Goal: Information Seeking & Learning: Learn about a topic

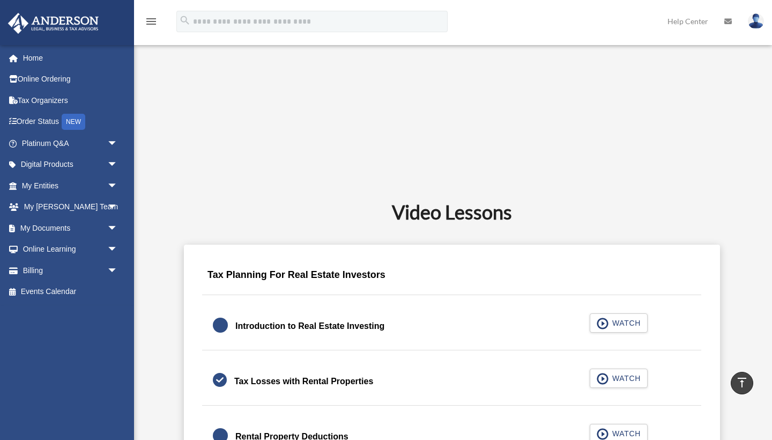
scroll to position [469, 0]
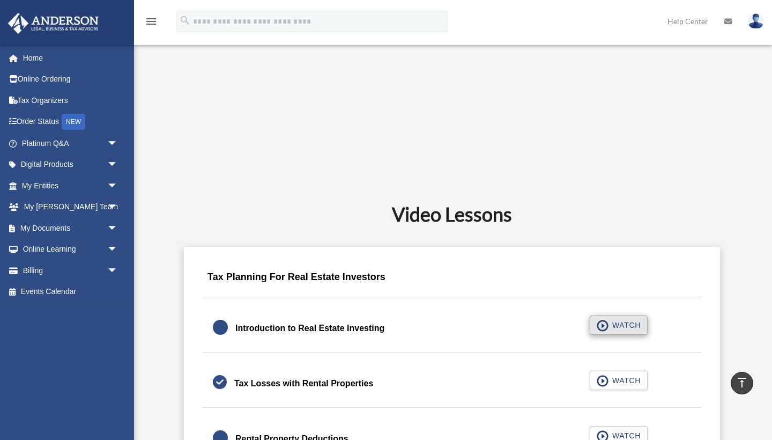
click at [622, 325] on span "WATCH" at bounding box center [625, 325] width 32 height 11
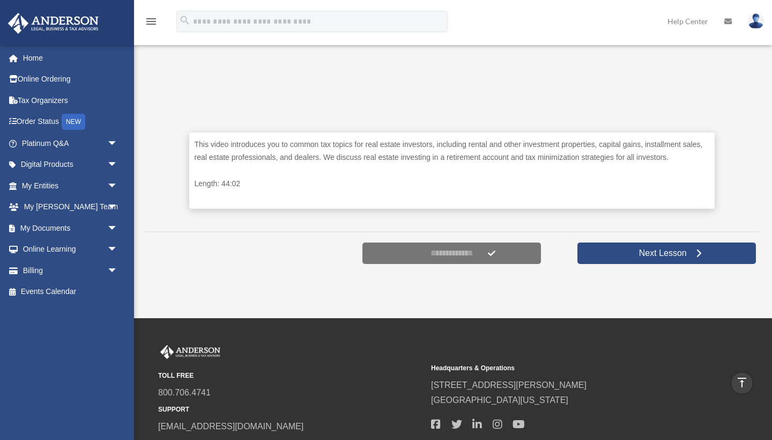
scroll to position [490, 0]
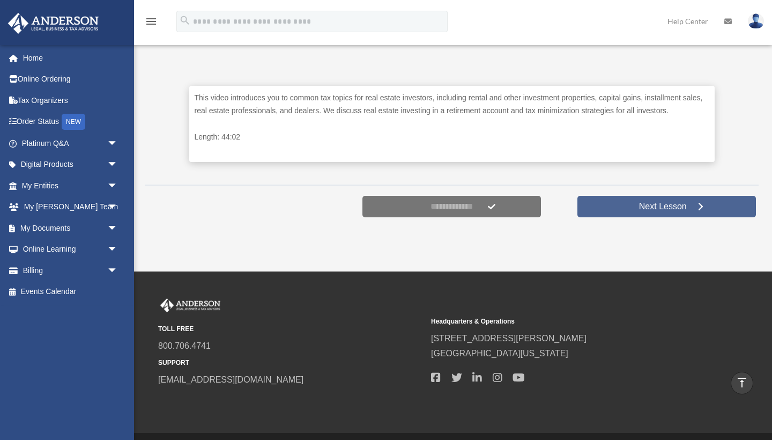
click at [643, 210] on span "Next Lesson" at bounding box center [663, 206] width 65 height 11
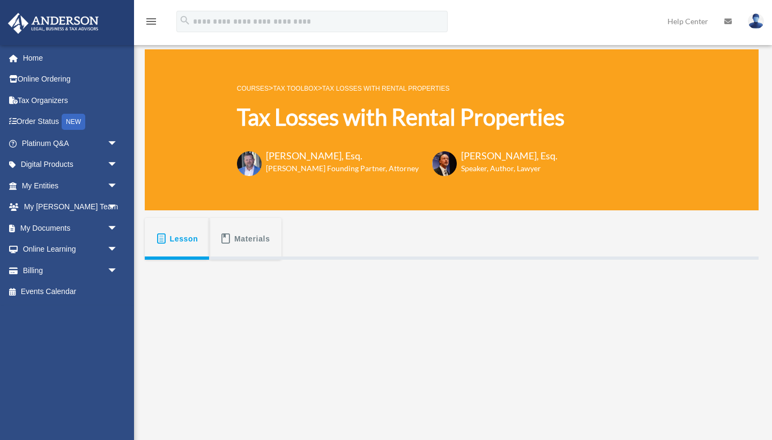
click at [301, 86] on link "Tax Toolbox" at bounding box center [295, 89] width 45 height 8
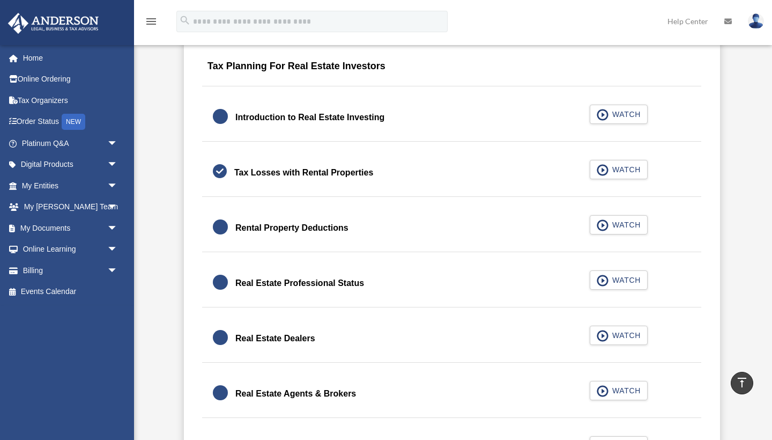
scroll to position [683, 0]
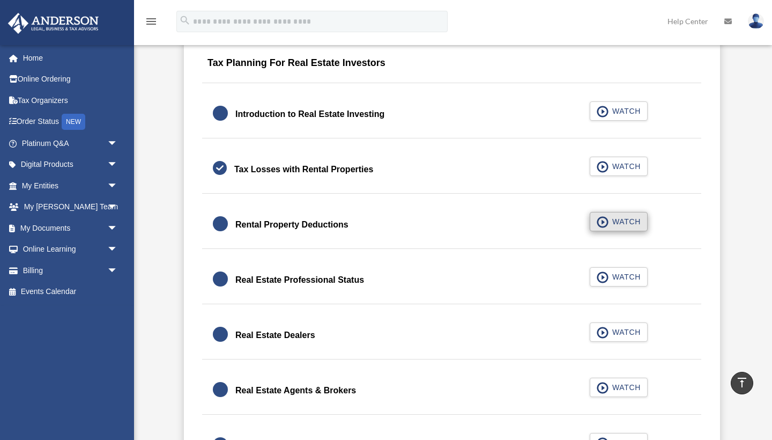
click at [632, 221] on span "WATCH" at bounding box center [625, 221] width 32 height 11
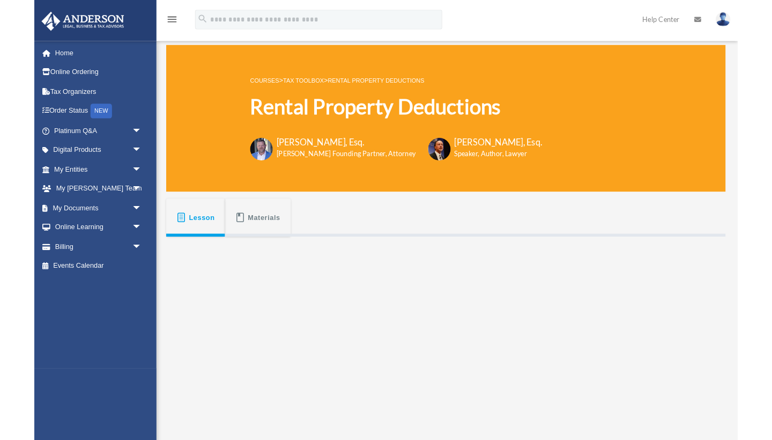
scroll to position [204, 0]
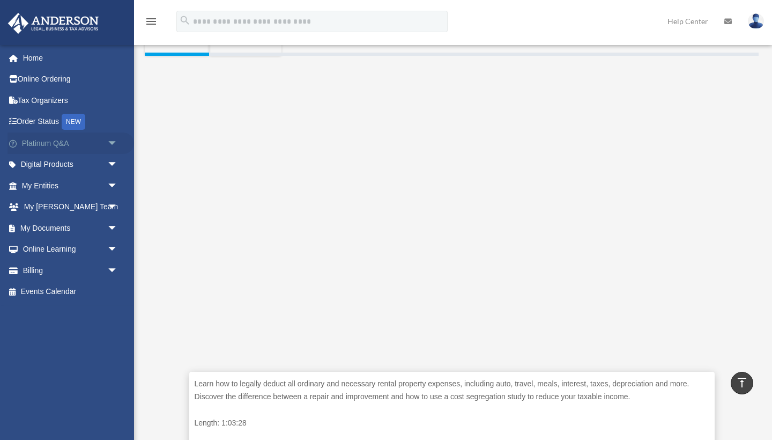
click at [110, 139] on span "arrow_drop_down" at bounding box center [117, 143] width 21 height 22
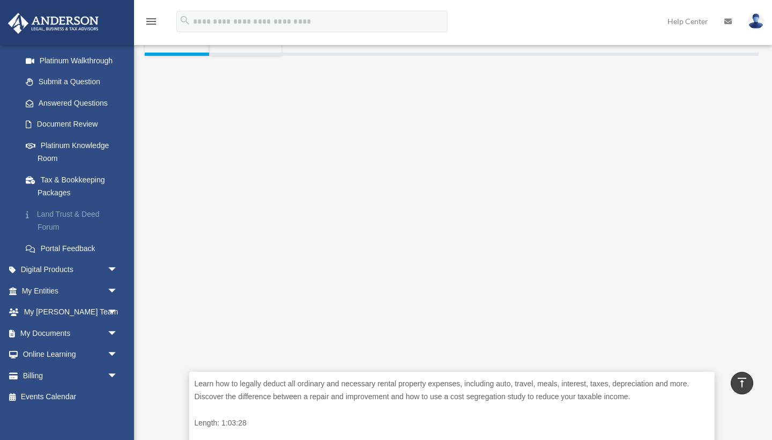
scroll to position [124, 0]
click at [112, 265] on span "arrow_drop_down" at bounding box center [117, 271] width 21 height 22
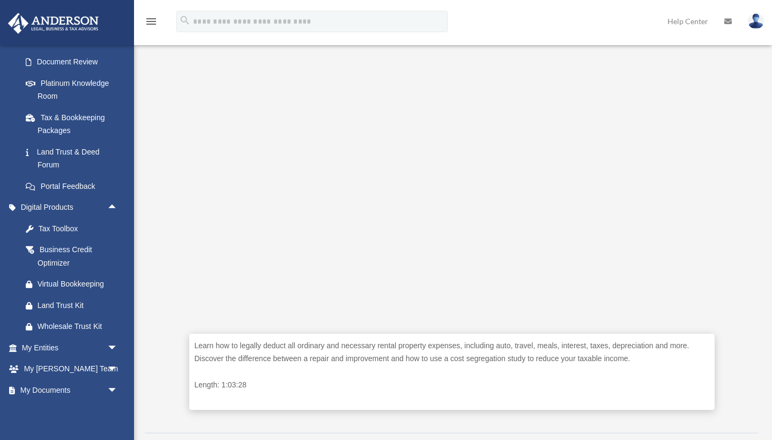
scroll to position [251, 0]
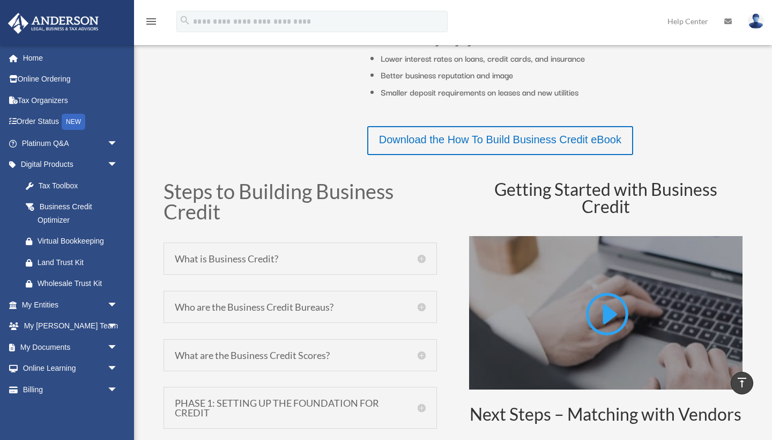
scroll to position [357, 0]
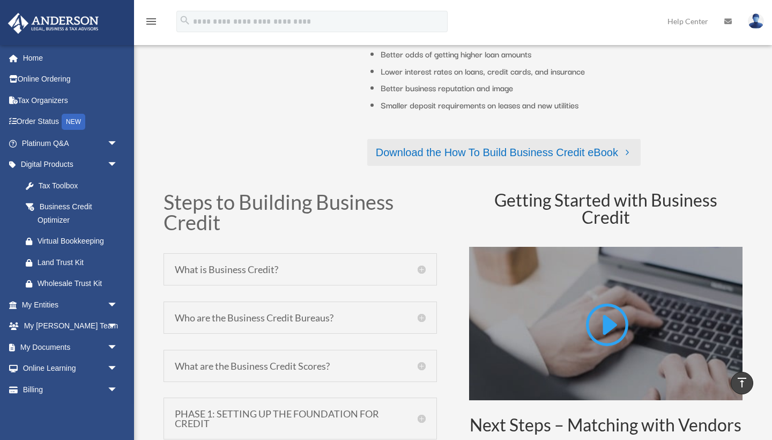
click at [544, 153] on link "Download the How To Build Business Credit eBook" at bounding box center [503, 152] width 273 height 27
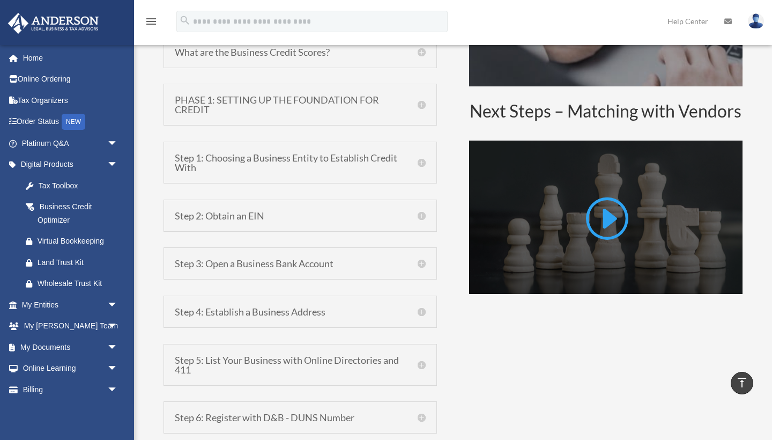
scroll to position [670, 0]
